Goal: Task Accomplishment & Management: Manage account settings

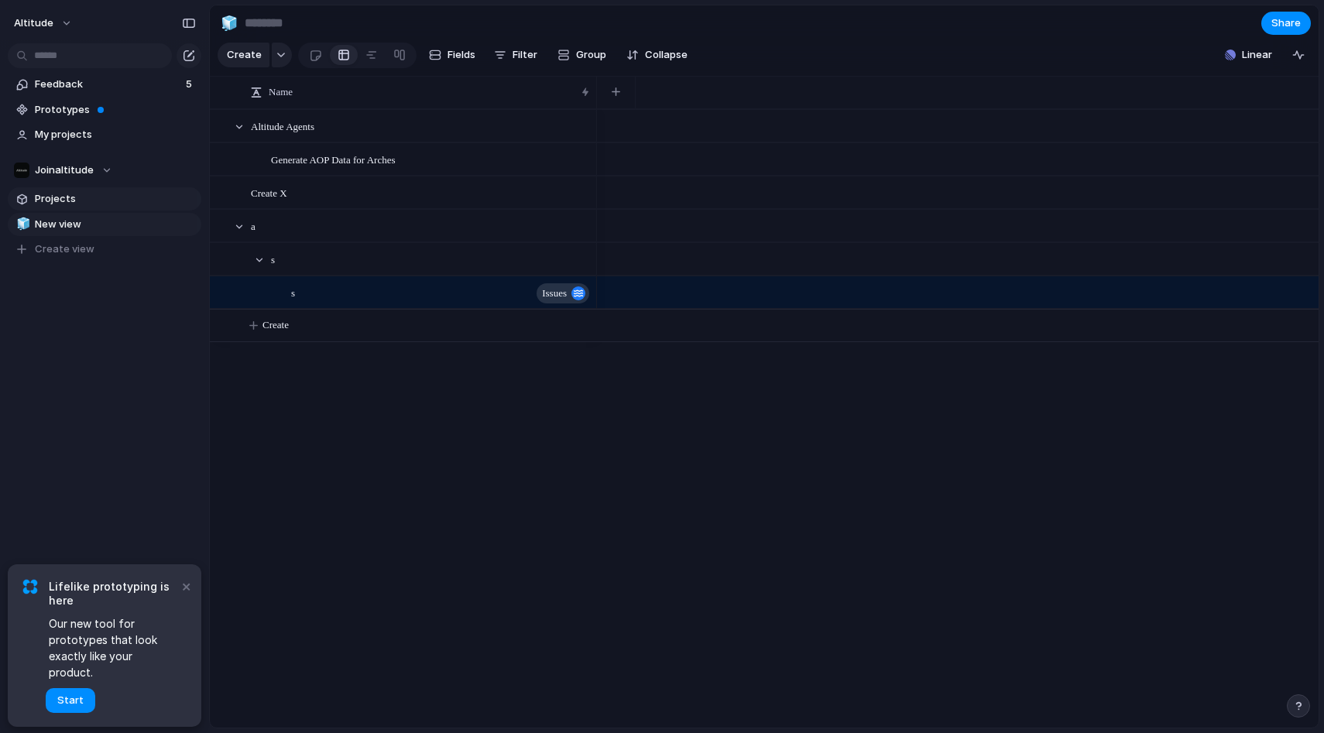
click at [70, 197] on span "Projects" at bounding box center [115, 198] width 161 height 15
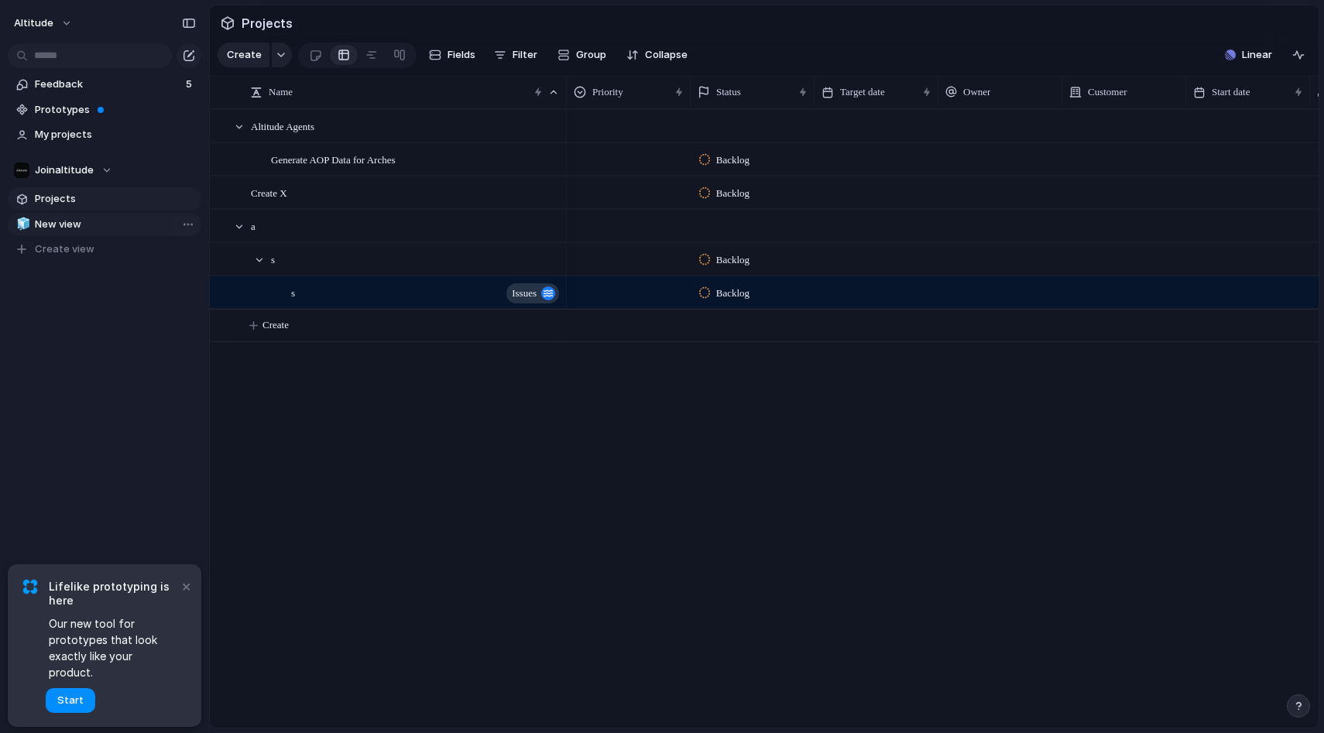
click at [86, 224] on span "New view" at bounding box center [115, 224] width 161 height 15
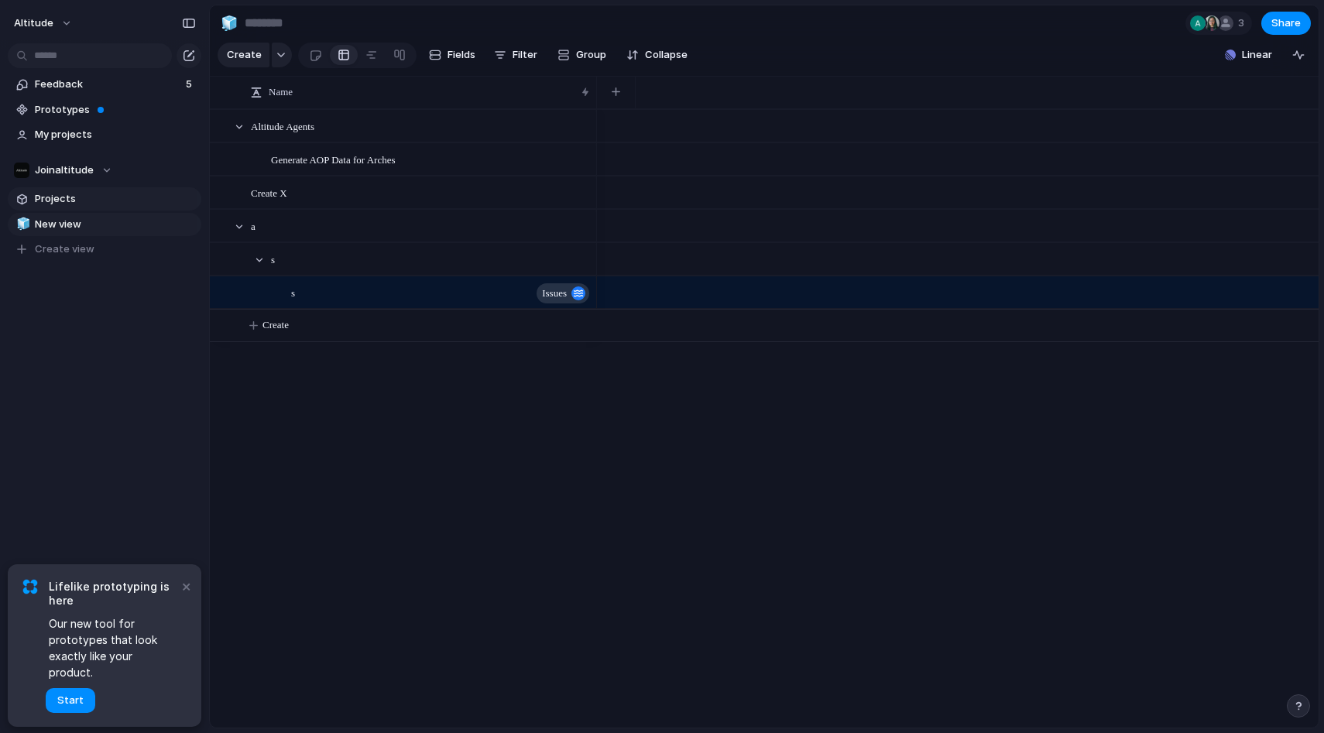
click at [87, 204] on span "Projects" at bounding box center [115, 198] width 161 height 15
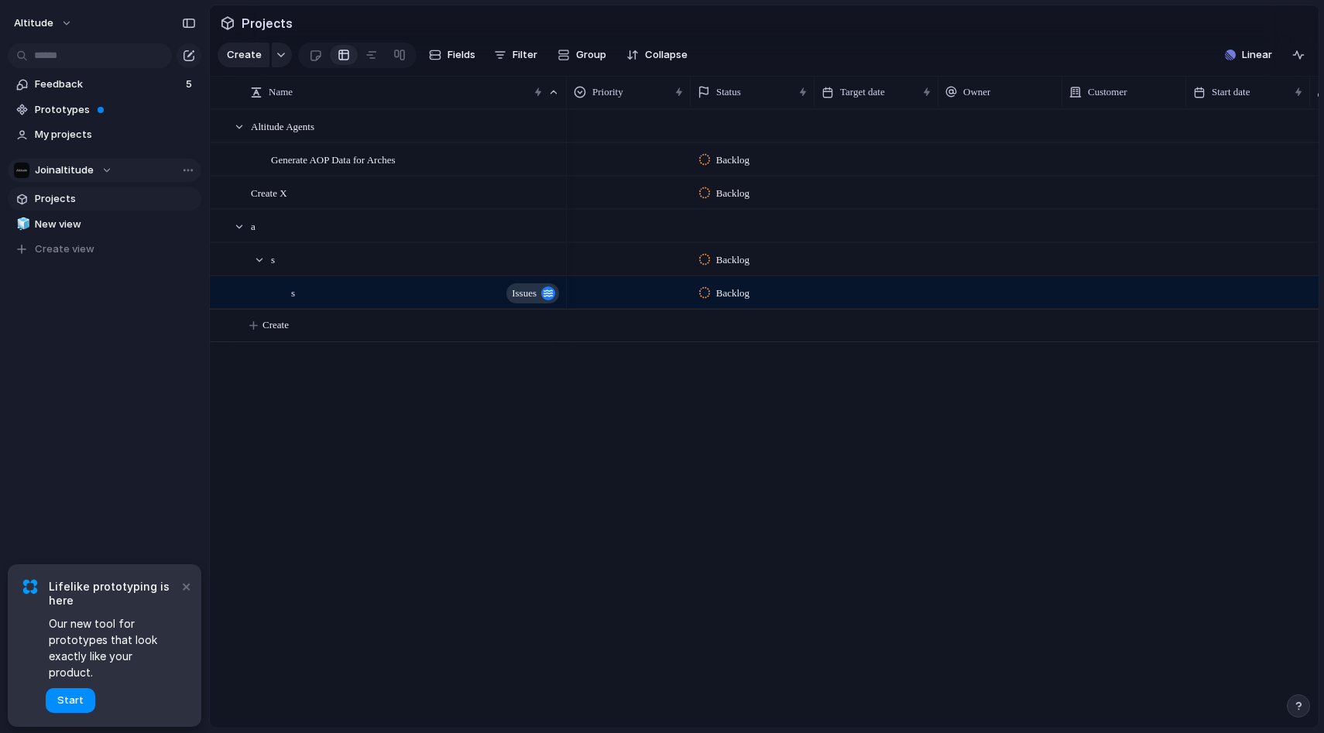
click at [95, 171] on div "Joinaltitude" at bounding box center [63, 170] width 98 height 15
click at [65, 176] on div "Joinaltitude Create new team" at bounding box center [662, 366] width 1324 height 733
click at [66, 171] on span "Joinaltitude" at bounding box center [64, 170] width 59 height 15
click at [127, 358] on div "Joinaltitude Create new team" at bounding box center [662, 366] width 1324 height 733
click at [188, 595] on button "×" at bounding box center [185, 586] width 19 height 19
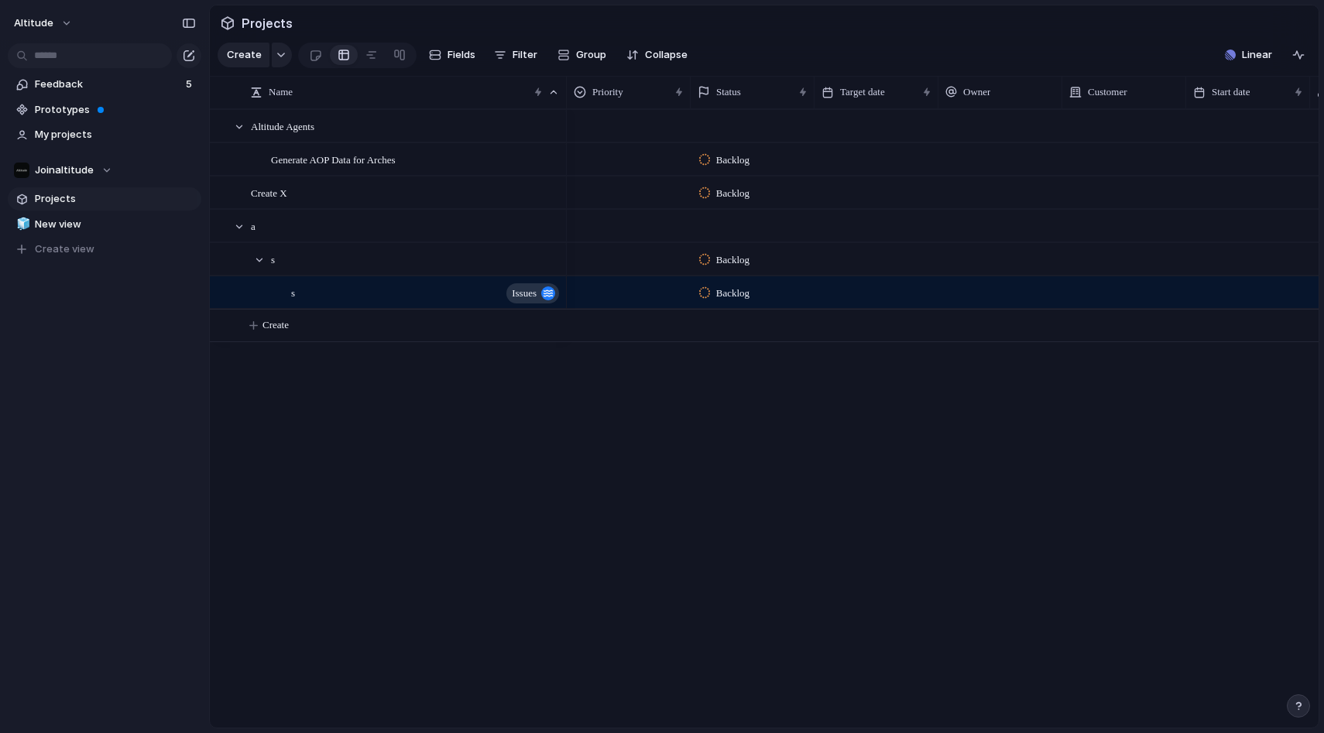
click at [152, 484] on div "Altitude Feedback 5 Prototypes My projects Joinaltitude Projects 🧊 New view To …" at bounding box center [104, 366] width 209 height 733
click at [81, 128] on span "My projects" at bounding box center [115, 134] width 161 height 15
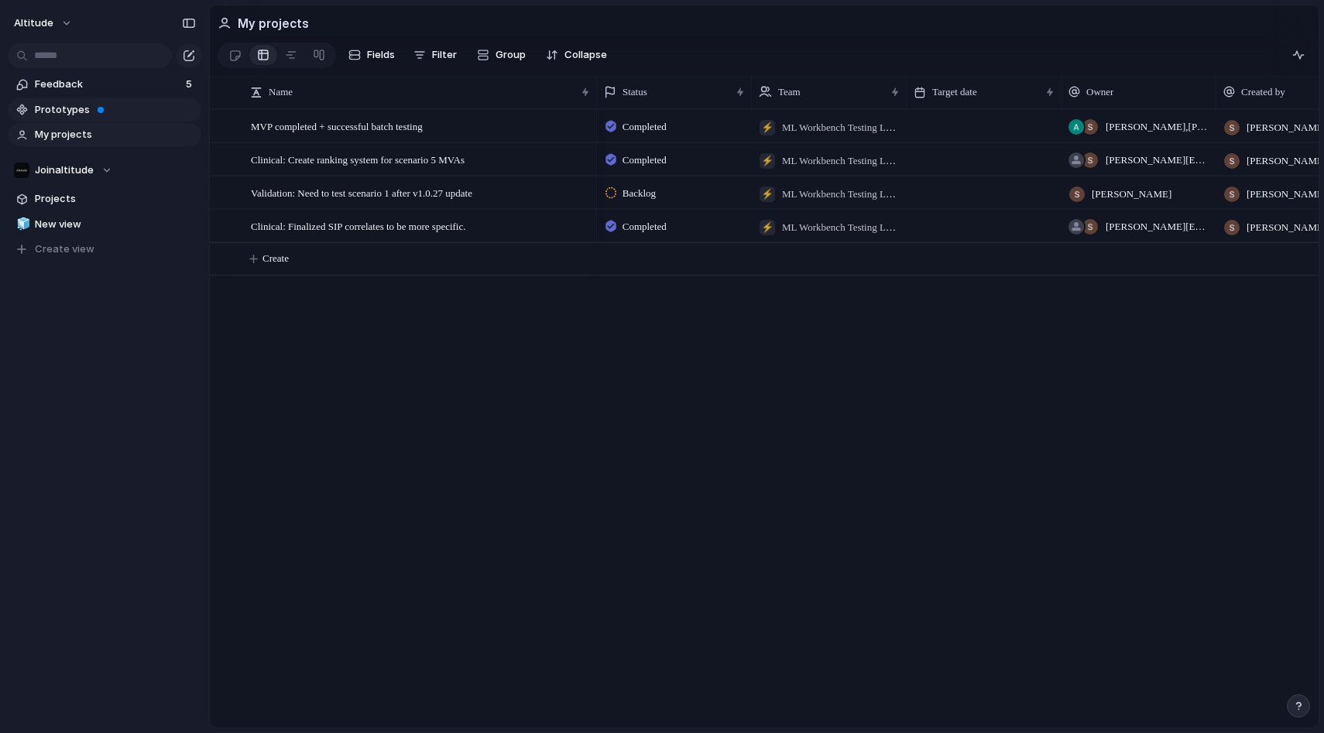
click at [71, 107] on span "Prototypes" at bounding box center [115, 109] width 161 height 15
click at [72, 88] on span "Feedback" at bounding box center [108, 84] width 146 height 15
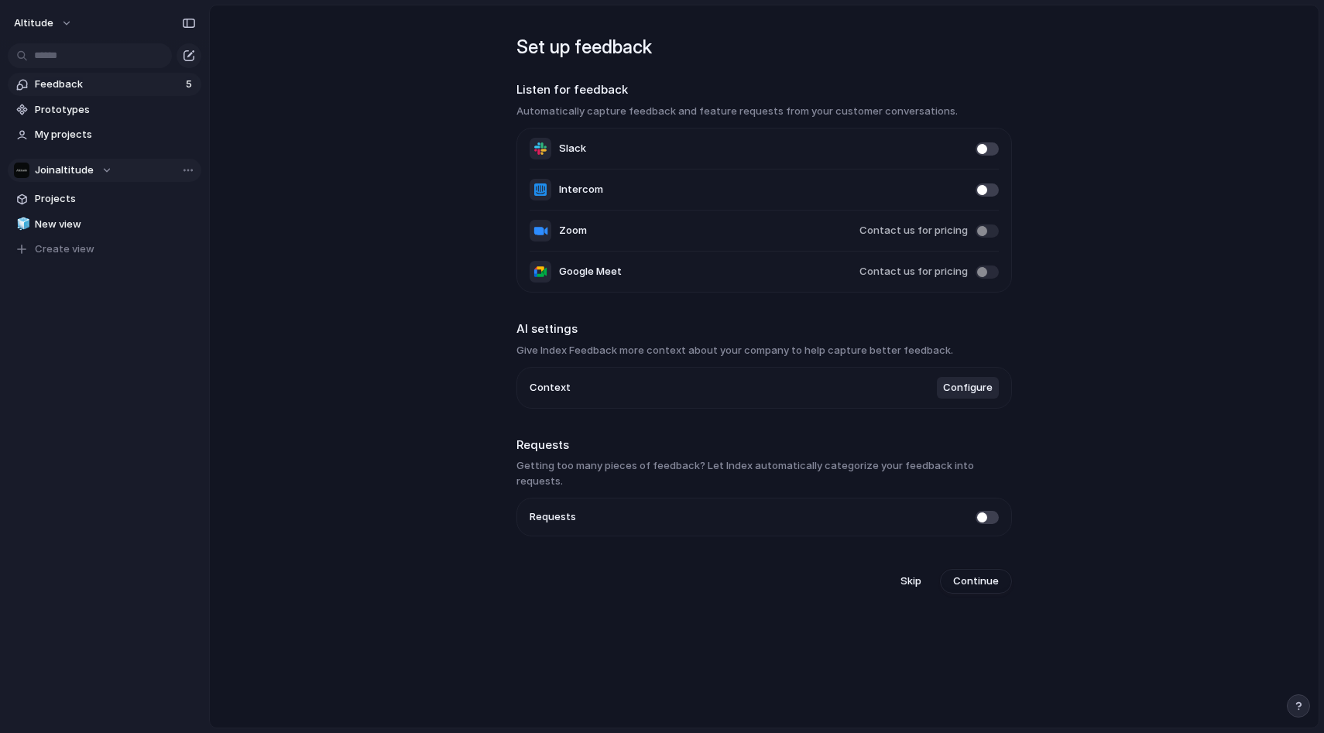
click at [106, 170] on div "Joinaltitude" at bounding box center [63, 170] width 98 height 15
click at [66, 173] on div "Joinaltitude Create new team" at bounding box center [662, 366] width 1324 height 733
click at [66, 173] on span "Joinaltitude" at bounding box center [64, 170] width 59 height 15
click at [62, 233] on span "Joinaltitude" at bounding box center [77, 232] width 59 height 15
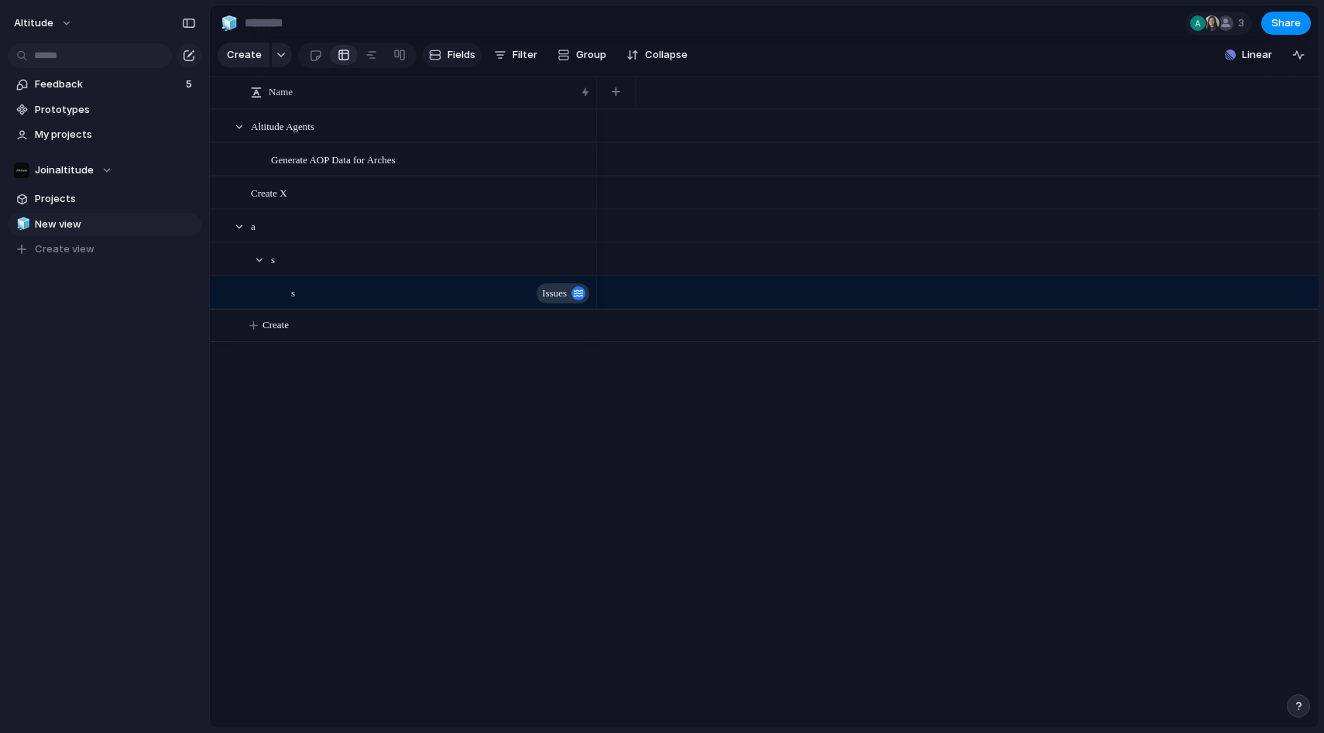
click at [447, 50] on span "Fields" at bounding box center [461, 54] width 28 height 15
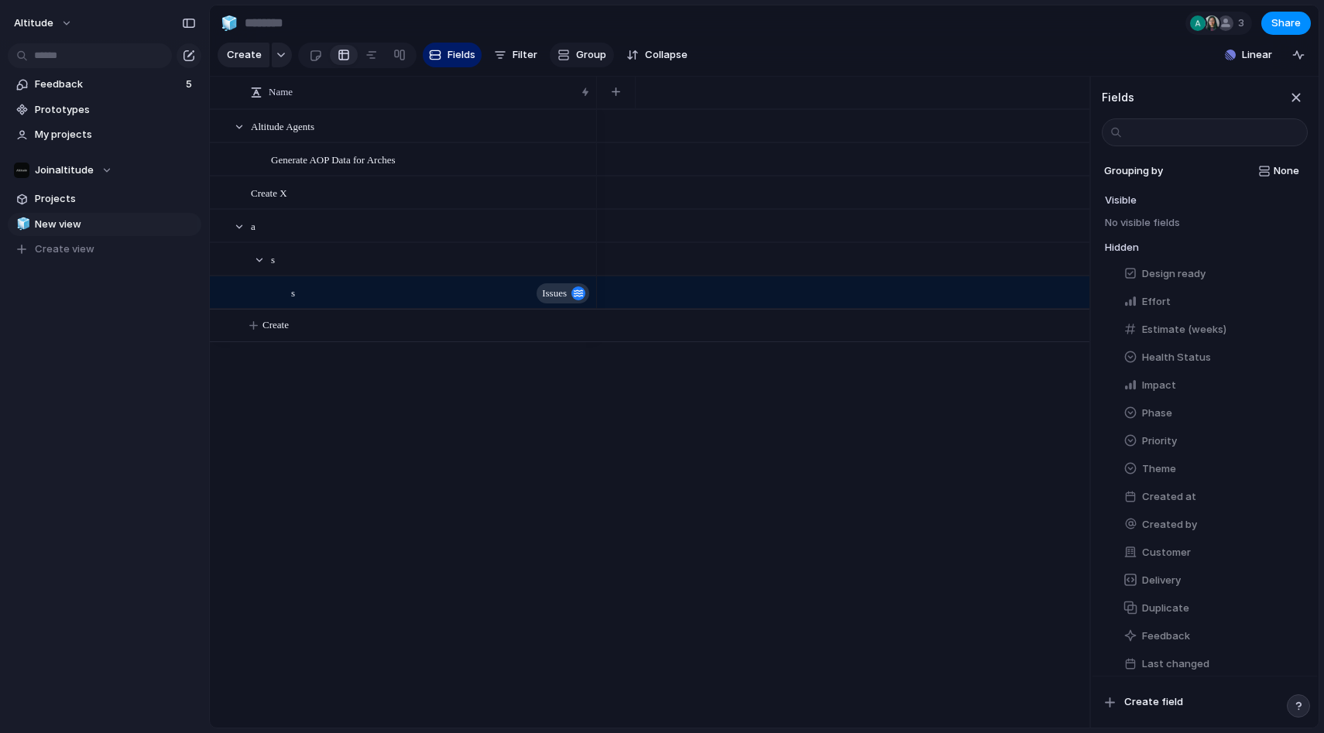
click at [579, 53] on span "Group" at bounding box center [591, 54] width 30 height 15
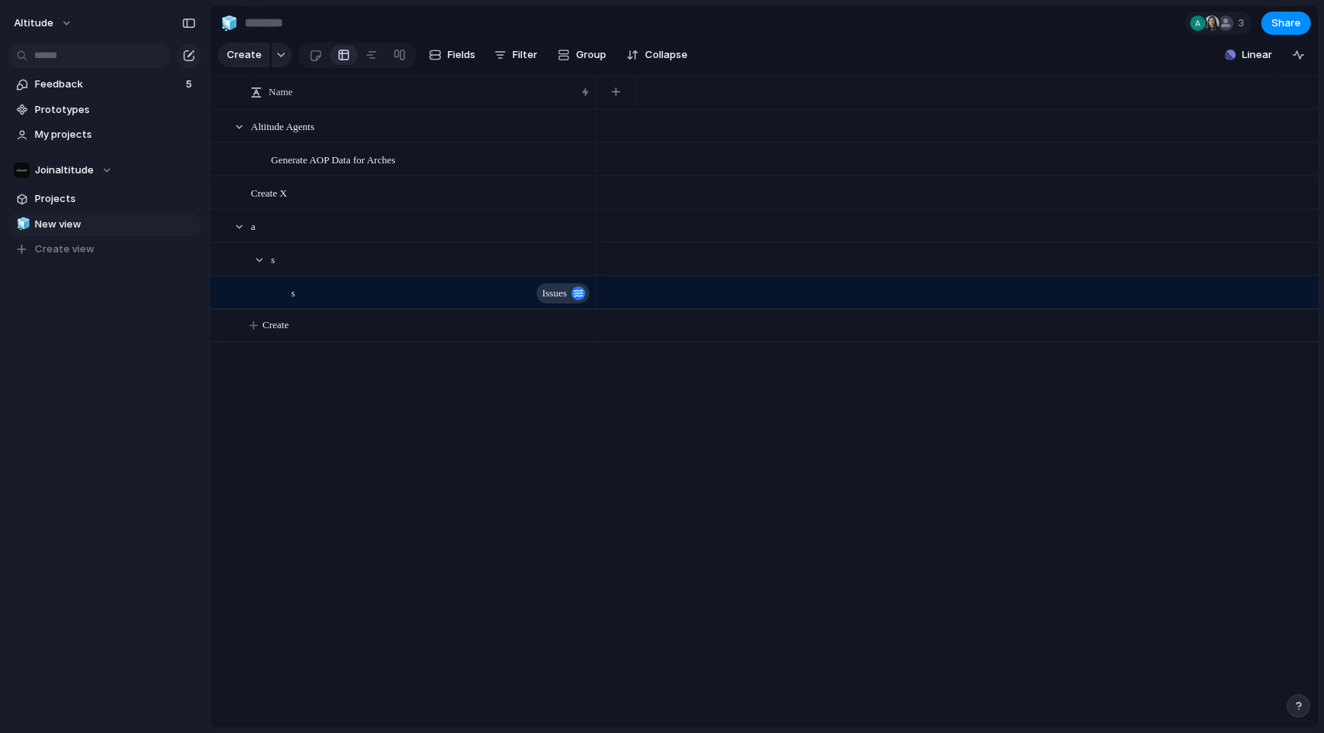
click at [63, 21] on div "Effort Customer Priority Impact Design ready Status Theme Owner Phase Health St…" at bounding box center [662, 366] width 1324 height 733
click at [58, 22] on button "Altitude" at bounding box center [44, 23] width 74 height 25
click at [71, 60] on span "Settings" at bounding box center [57, 57] width 43 height 15
click at [1228, 21] on div at bounding box center [1225, 22] width 15 height 15
click at [1095, 38] on div "Seen by [PERSON_NAME][EMAIL_ADDRESS][PERSON_NAME][DOMAIN_NAME] [PERSON_NAME] [P…" at bounding box center [662, 366] width 1324 height 733
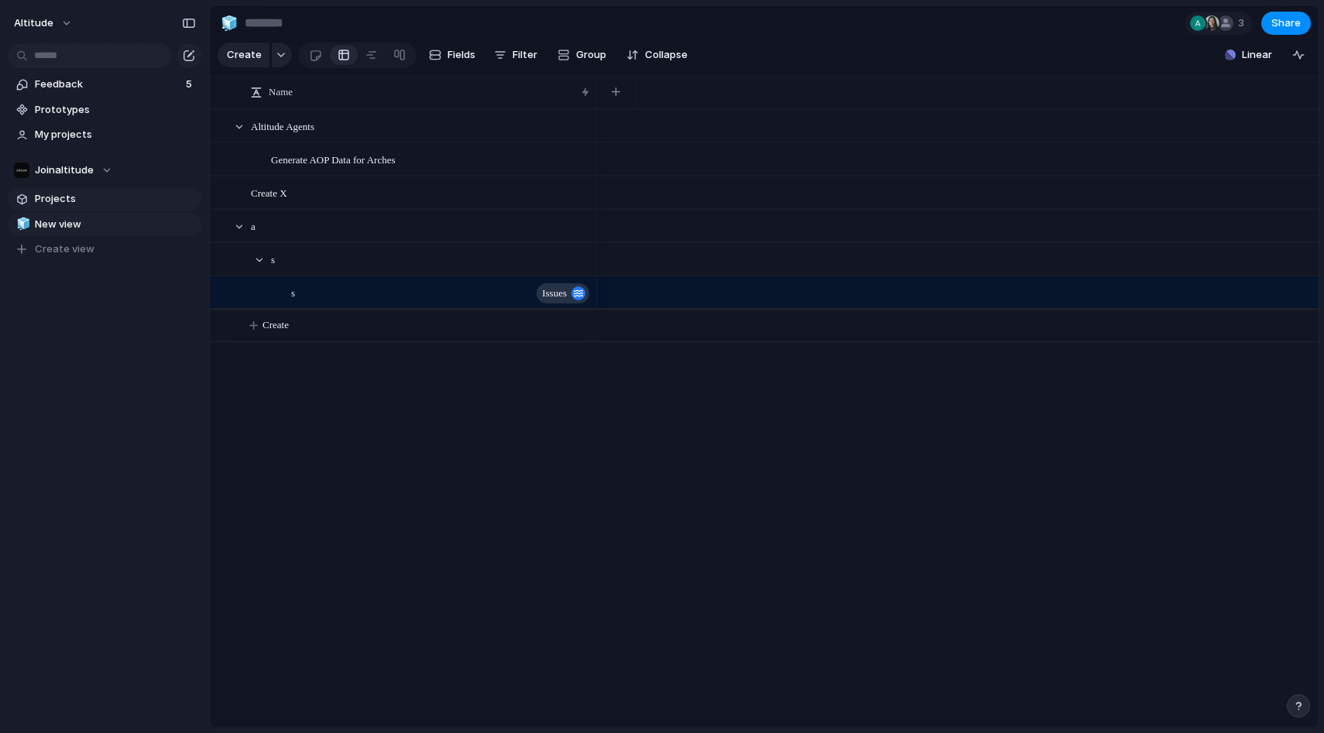
click at [87, 204] on span "Projects" at bounding box center [115, 198] width 161 height 15
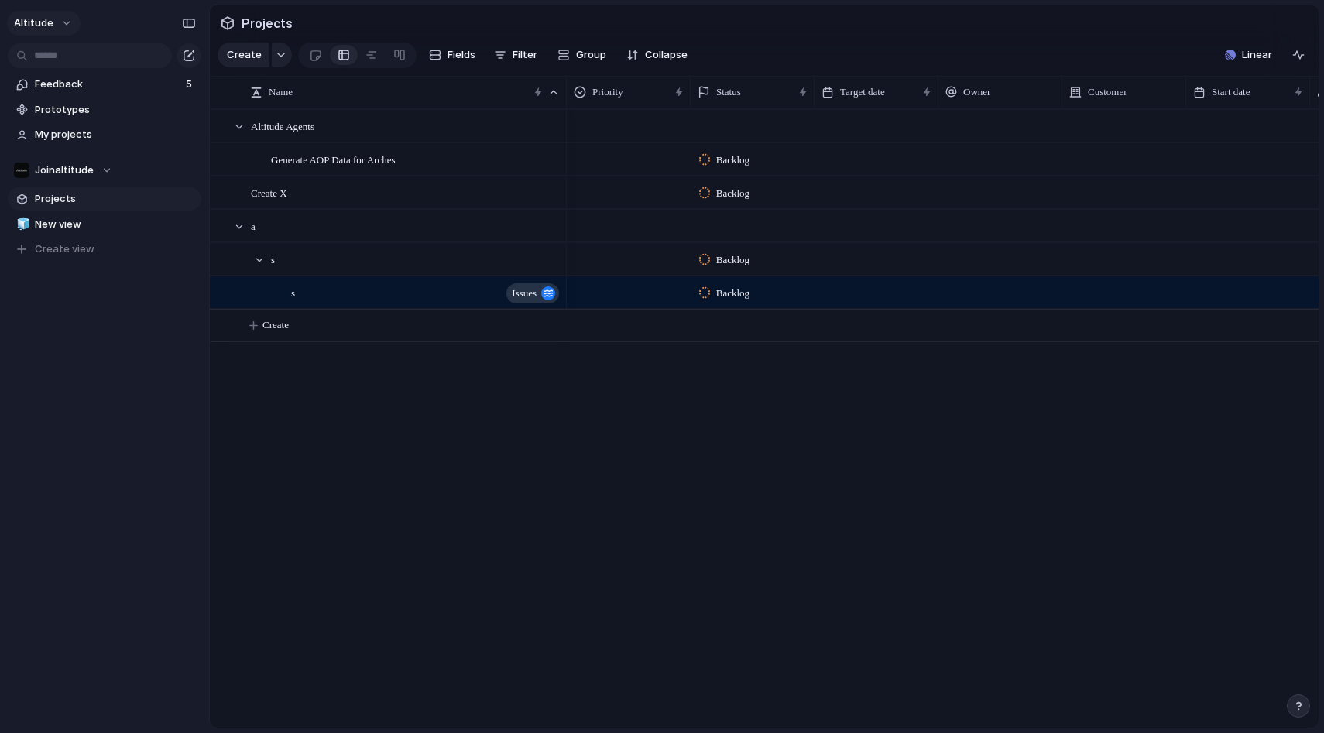
click at [57, 20] on button "Altitude" at bounding box center [44, 23] width 74 height 25
click at [57, 82] on span "Invite members" at bounding box center [73, 82] width 74 height 15
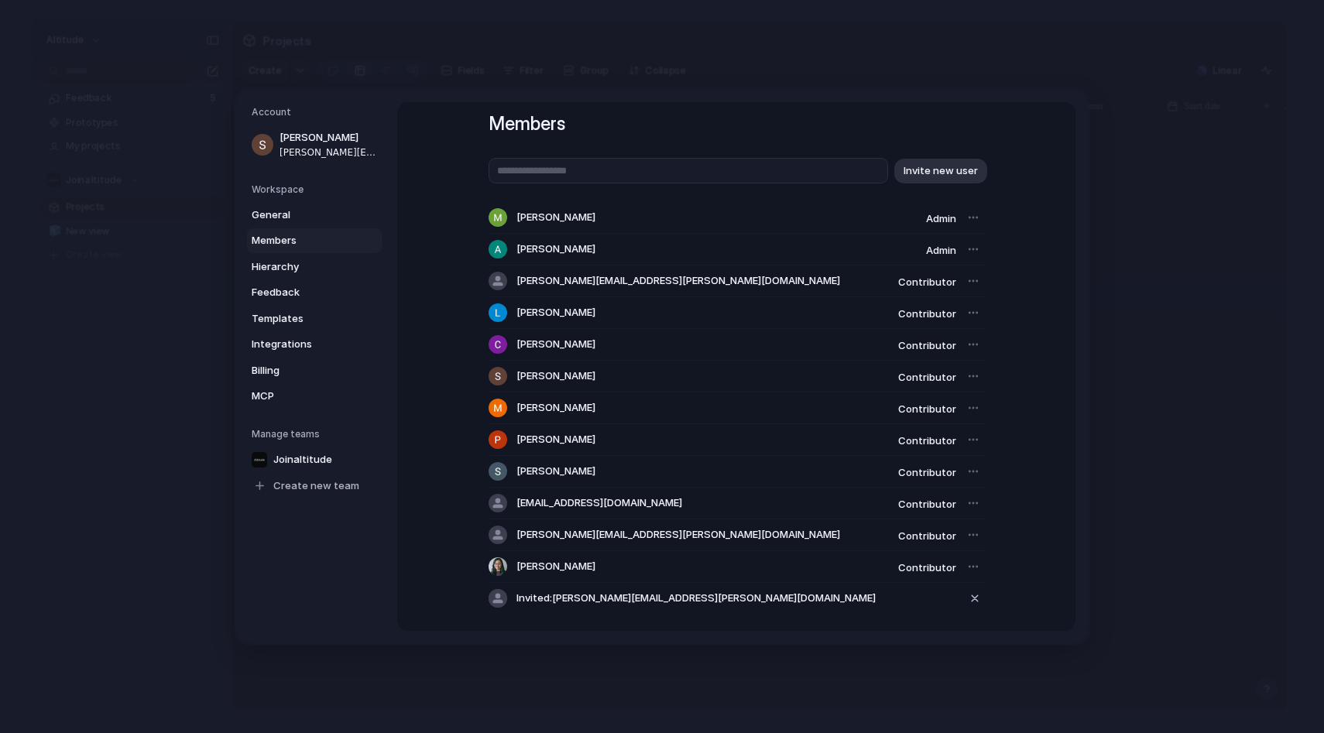
scroll to position [59, 0]
